Goal: Check status: Check status

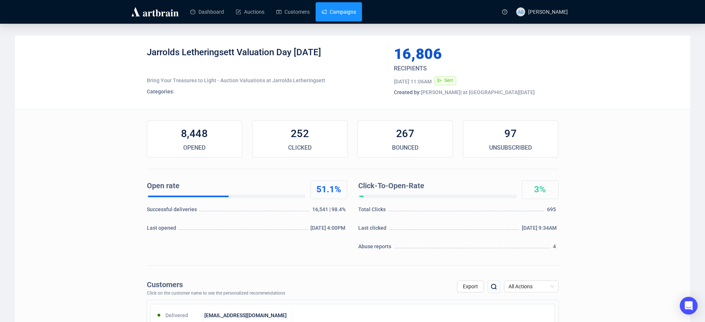
click at [327, 11] on link "Campaigns" at bounding box center [339, 11] width 35 height 19
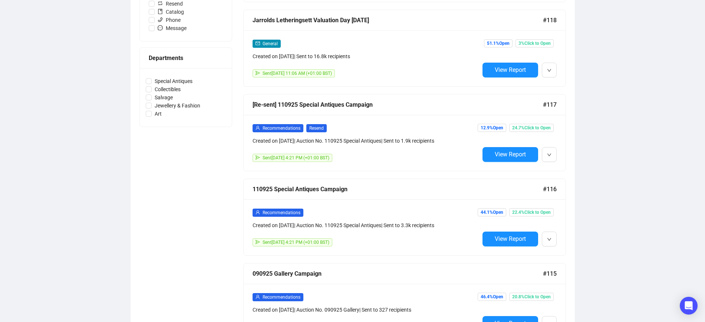
scroll to position [278, 0]
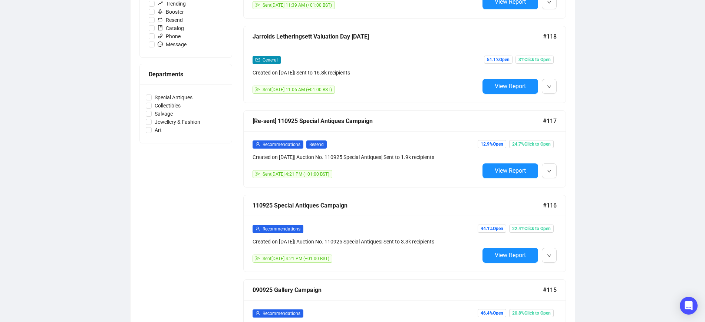
click at [359, 203] on div "110925 Special Antiques Campaign" at bounding box center [398, 205] width 291 height 9
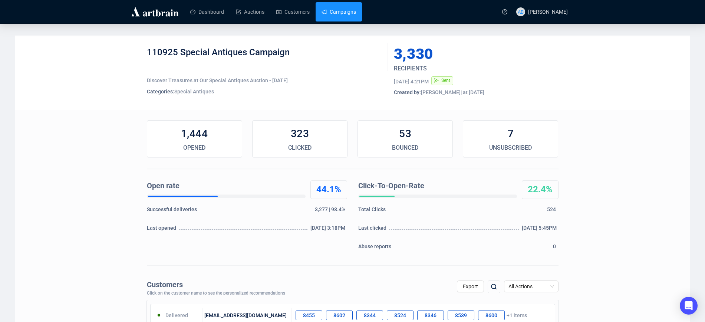
click at [333, 8] on link "Campaigns" at bounding box center [339, 11] width 35 height 19
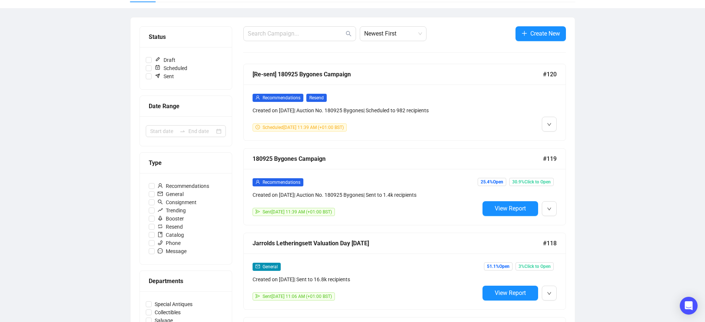
scroll to position [93, 0]
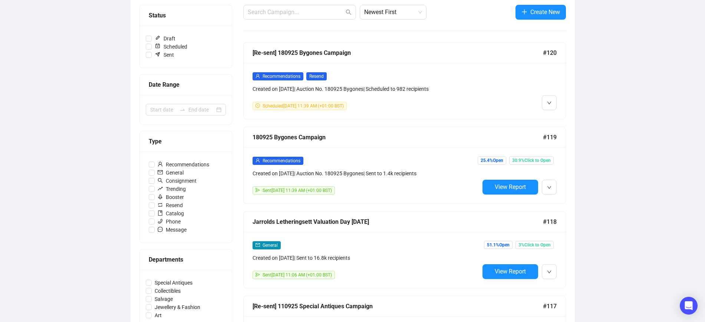
click at [450, 187] on div "Sent [DATE] 11:39 AM (+01:00 BST)" at bounding box center [366, 191] width 227 height 8
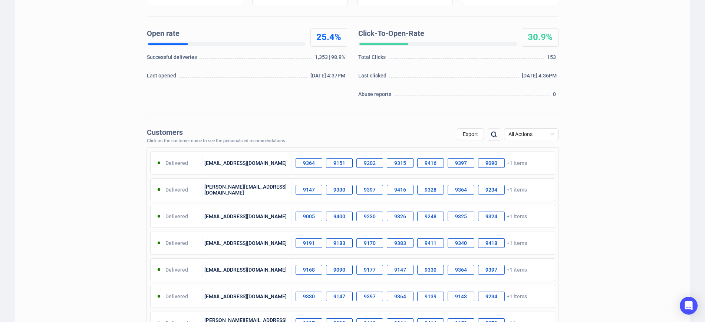
scroll to position [186, 0]
